Goal: Transaction & Acquisition: Purchase product/service

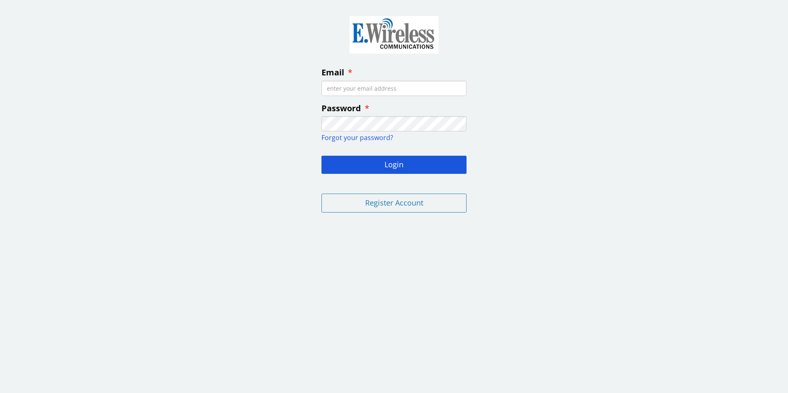
click at [330, 89] on input "Email" at bounding box center [394, 88] width 145 height 15
click at [328, 88] on input "Email" at bounding box center [394, 88] width 145 height 15
type input "tomg@nethere.com"
click at [392, 169] on button "Login" at bounding box center [394, 165] width 145 height 18
click at [319, 121] on fieldset "Email tomg@nethere.com Password Forgot your password? Login Invalid login Regis…" at bounding box center [394, 117] width 158 height 223
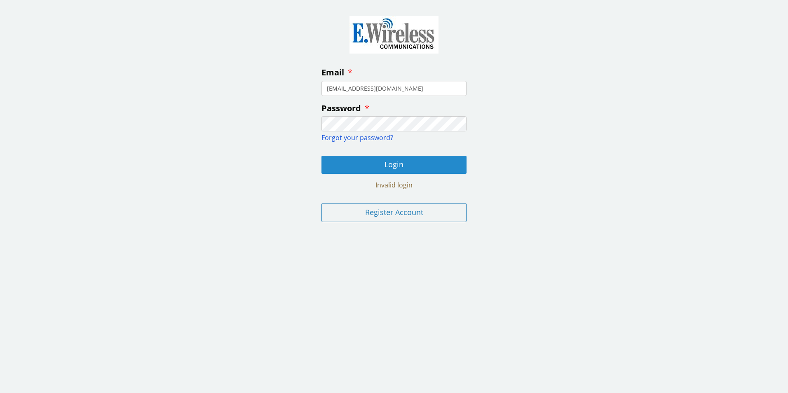
click at [398, 168] on button "Login" at bounding box center [394, 165] width 145 height 18
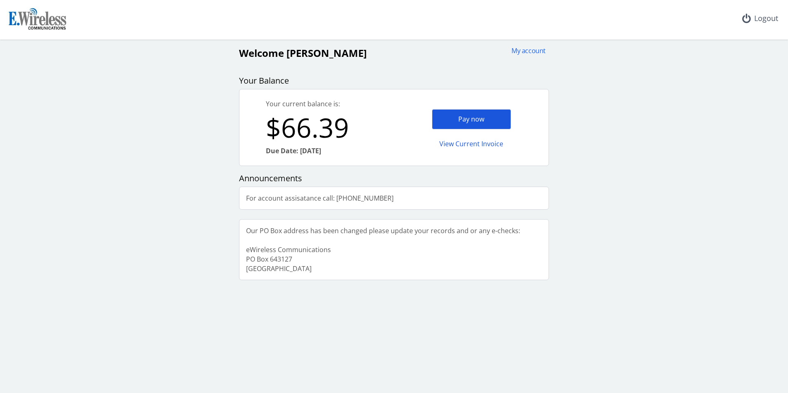
click at [462, 117] on div "Pay now" at bounding box center [471, 119] width 79 height 20
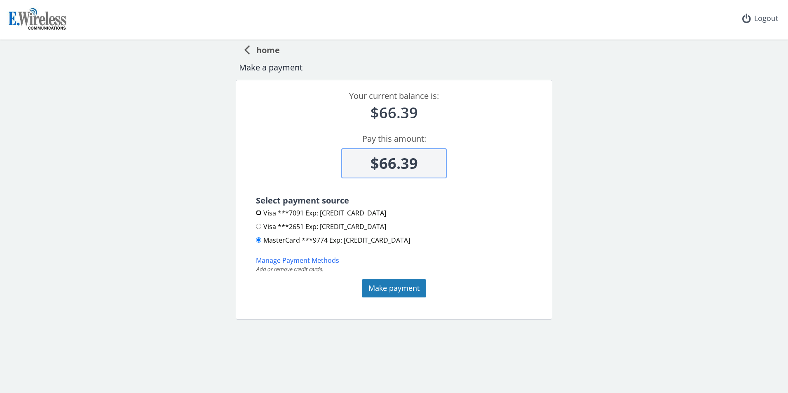
click at [259, 212] on input "Visa ***7091 Exp: 2028-12" at bounding box center [258, 212] width 5 height 5
radio input "true"
click at [388, 288] on button "Make payment" at bounding box center [394, 289] width 64 height 18
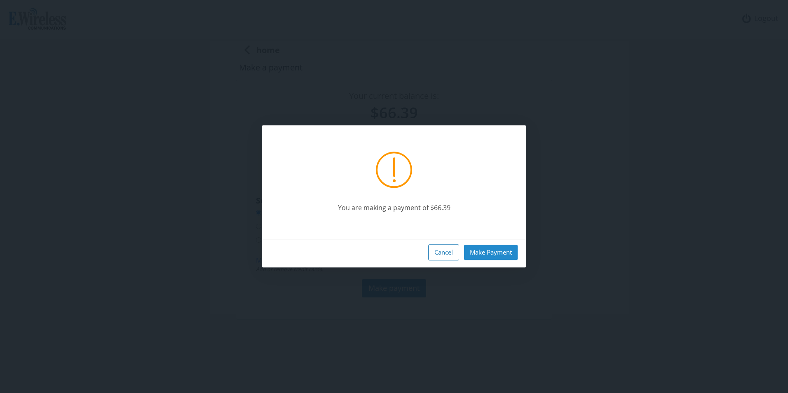
drag, startPoint x: 485, startPoint y: 256, endPoint x: 517, endPoint y: 251, distance: 31.8
click at [486, 256] on button "Make Payment" at bounding box center [491, 252] width 54 height 15
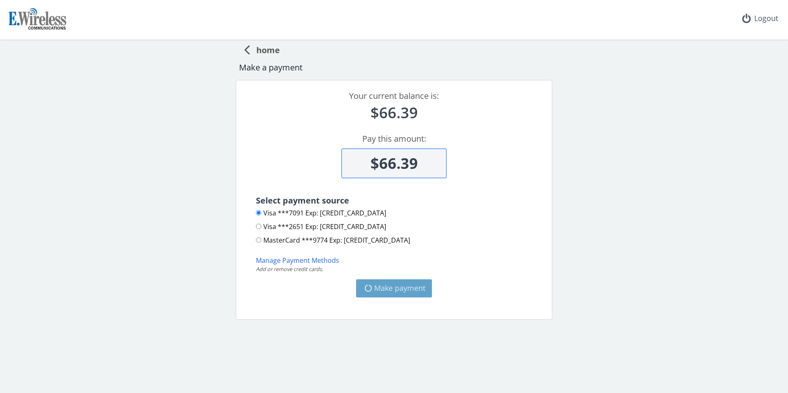
type input "$0"
radio input "false"
radio input "true"
